Goal: Find specific page/section: Find specific page/section

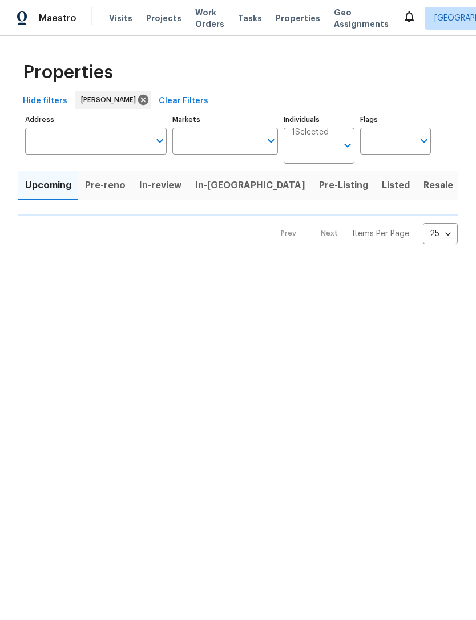
type input "100"
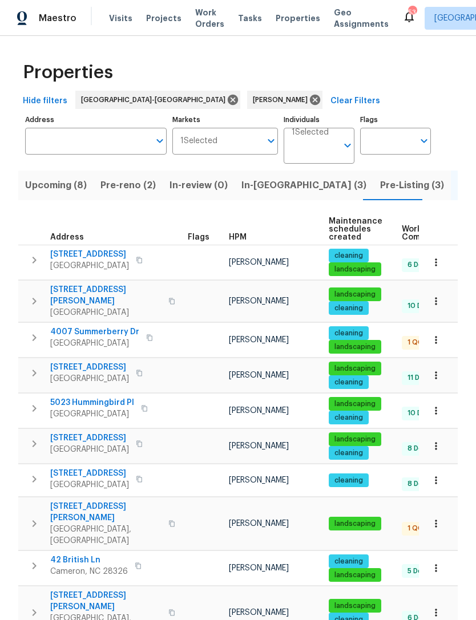
click at [123, 187] on span "Pre-reno (2)" at bounding box center [127, 185] width 55 height 16
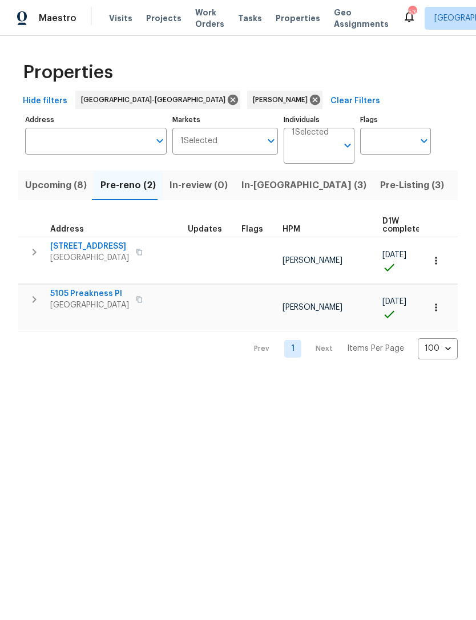
click at [64, 188] on span "Upcoming (8)" at bounding box center [56, 185] width 62 height 16
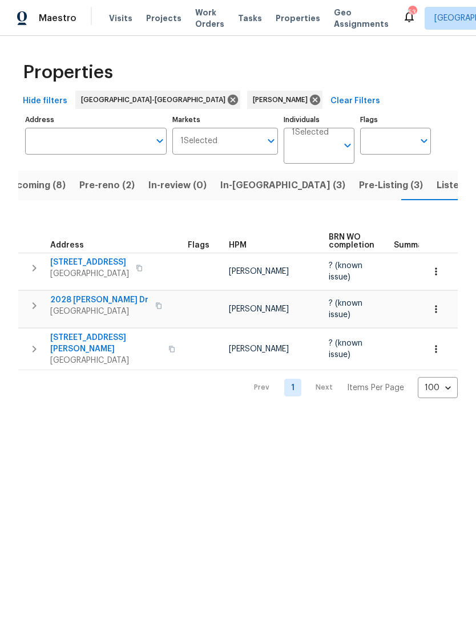
click at [50, 183] on span "Upcoming (8)" at bounding box center [35, 185] width 62 height 16
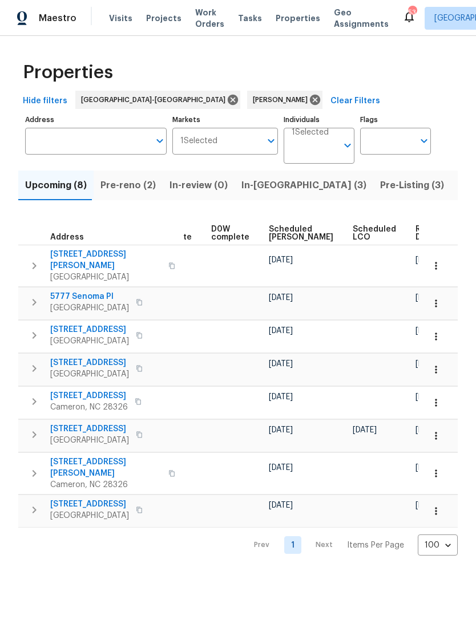
scroll to position [0, 287]
click at [285, 233] on span "Scheduled [PERSON_NAME]" at bounding box center [301, 233] width 64 height 16
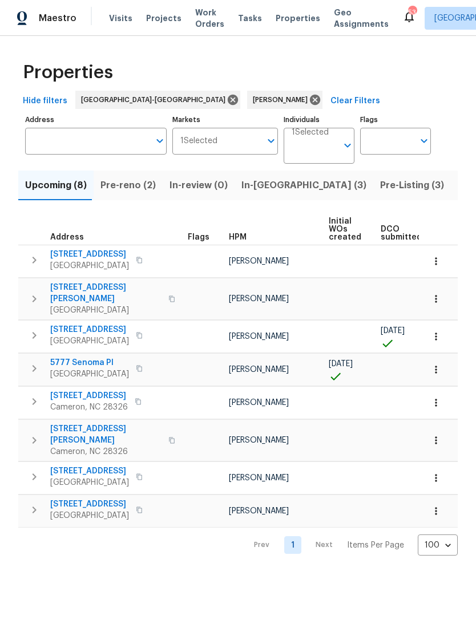
click at [65, 187] on span "Upcoming (8)" at bounding box center [56, 185] width 62 height 16
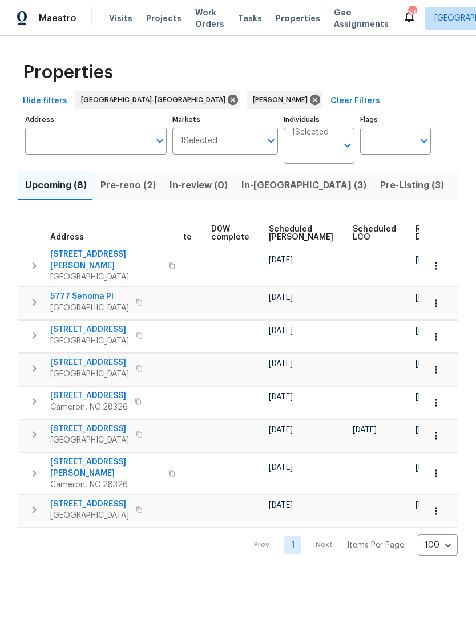
scroll to position [0, 287]
click at [280, 228] on span "Scheduled [PERSON_NAME]" at bounding box center [301, 233] width 64 height 16
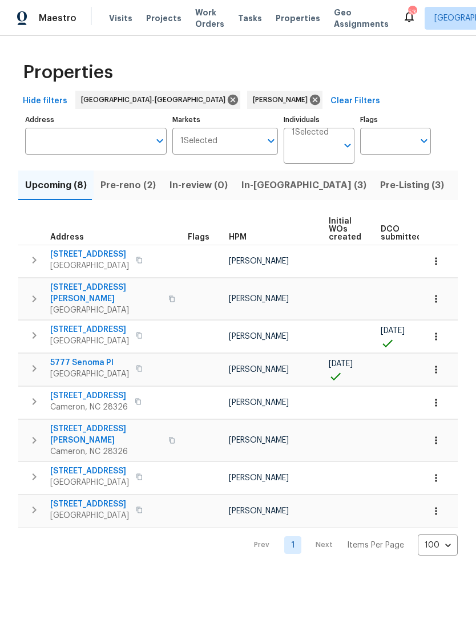
click at [271, 196] on button "In-[GEOGRAPHIC_DATA] (3)" at bounding box center [304, 186] width 139 height 30
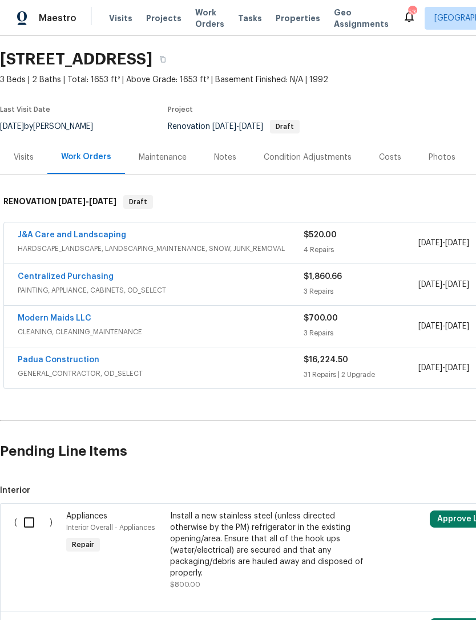
scroll to position [34, 0]
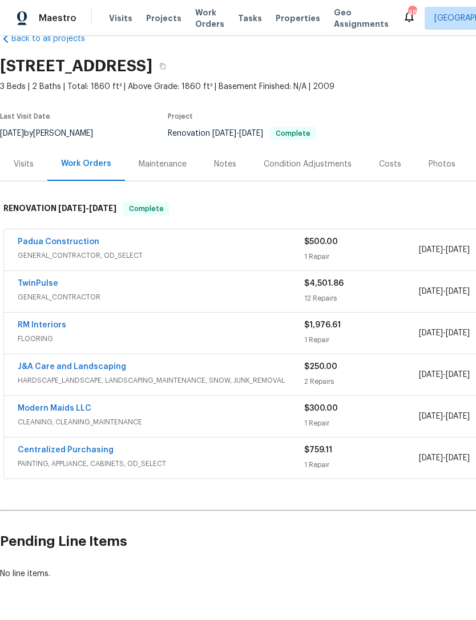
scroll to position [26, 0]
click at [47, 321] on link "RM Interiors" at bounding box center [42, 325] width 48 height 8
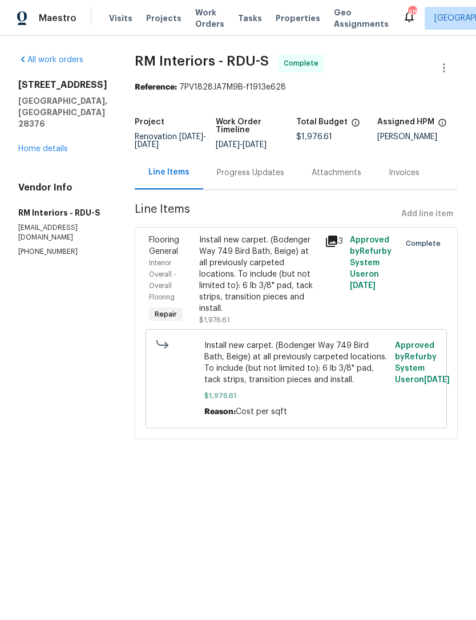
click at [240, 178] on div "Progress Updates" at bounding box center [250, 172] width 67 height 11
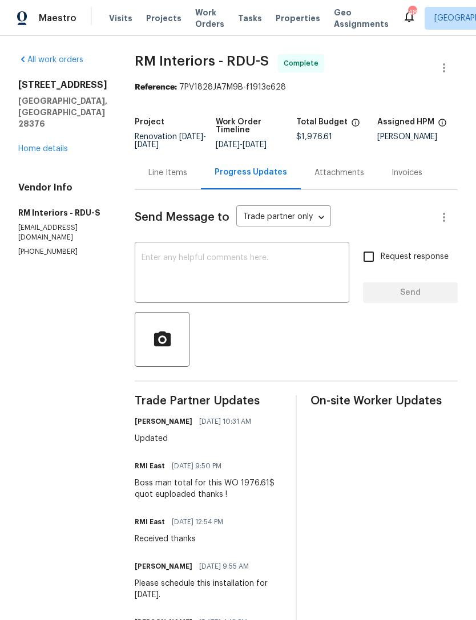
click at [160, 173] on div "Line Items" at bounding box center [167, 172] width 39 height 11
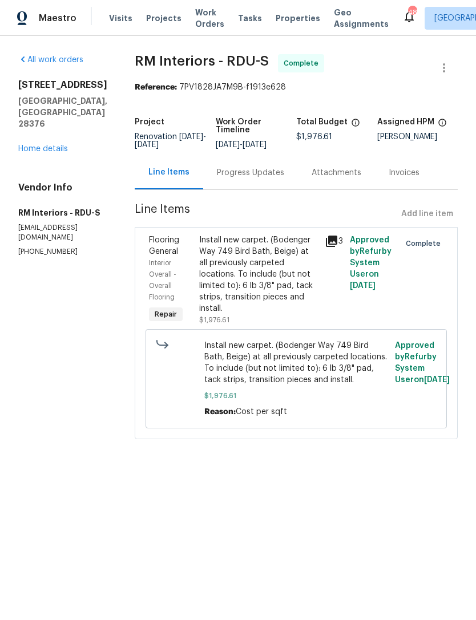
click at [47, 145] on link "Home details" at bounding box center [43, 149] width 50 height 8
